Goal: Task Accomplishment & Management: Manage account settings

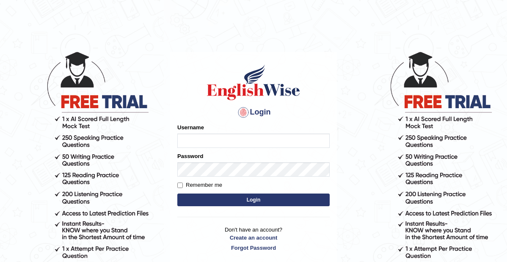
type input "[PERSON_NAME]"
click at [180, 186] on input "Remember me" at bounding box center [179, 185] width 5 height 5
checkbox input "true"
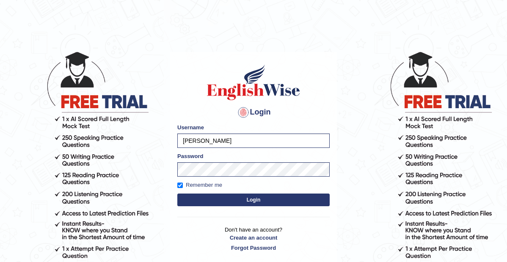
click at [254, 200] on button "Login" at bounding box center [253, 200] width 152 height 13
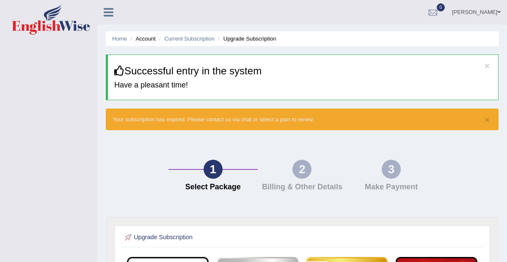
click at [497, 10] on span at bounding box center [498, 11] width 3 height 5
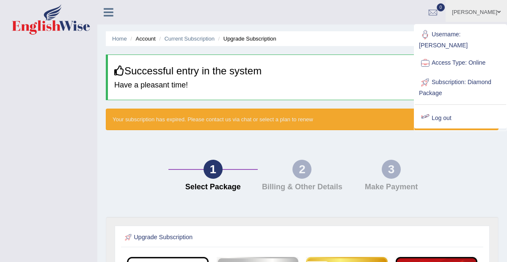
click at [439, 109] on link "Log out" at bounding box center [459, 118] width 91 height 19
